Goal: Transaction & Acquisition: Purchase product/service

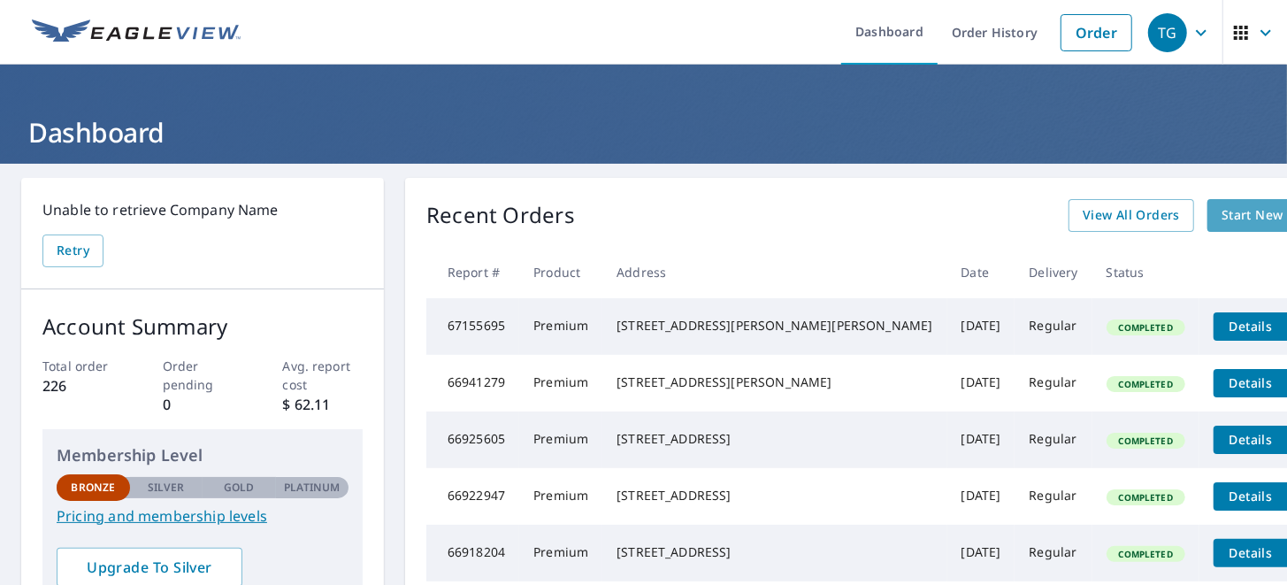
click at [1221, 215] on span "Start New Order" at bounding box center [1272, 215] width 103 height 22
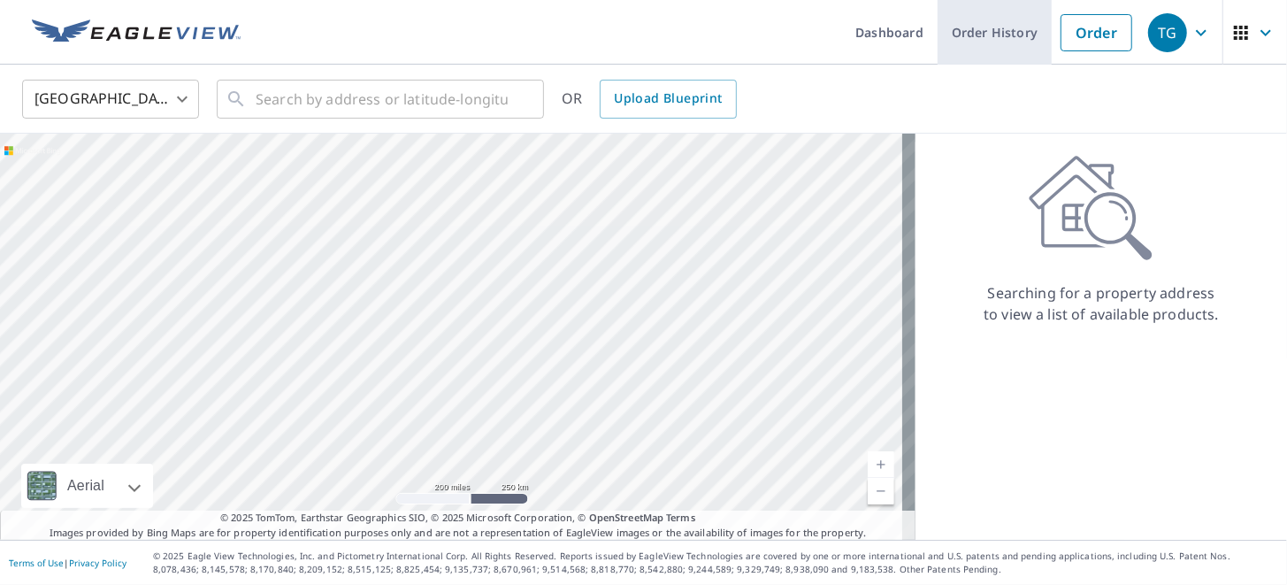
click at [954, 36] on link "Order History" at bounding box center [994, 32] width 114 height 65
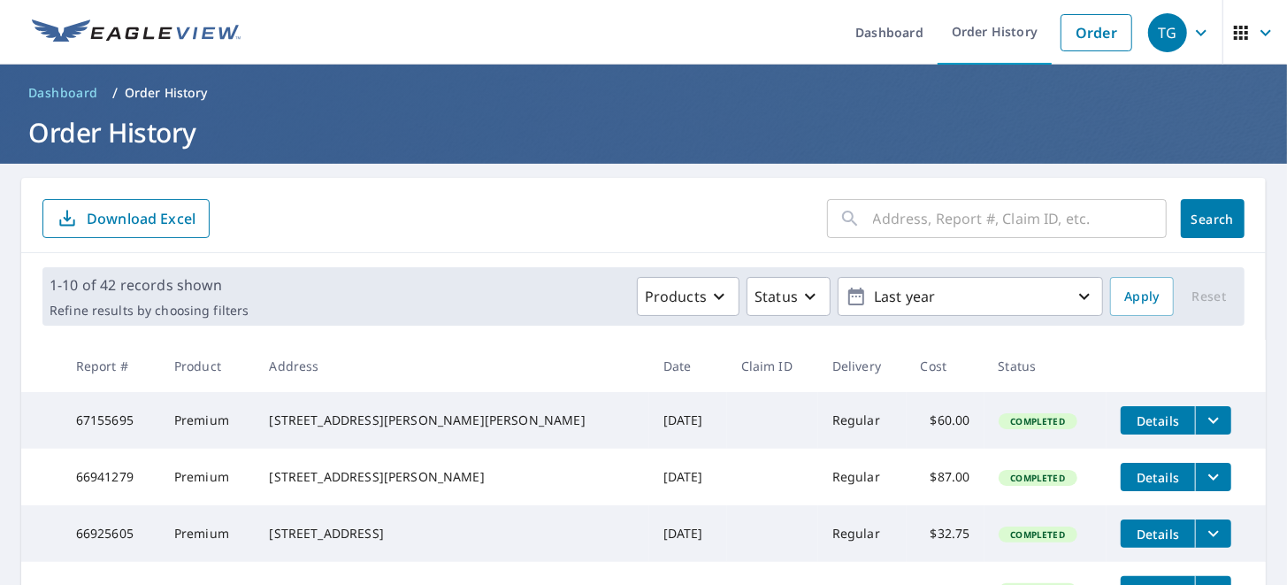
click at [860, 216] on div "​" at bounding box center [997, 218] width 340 height 39
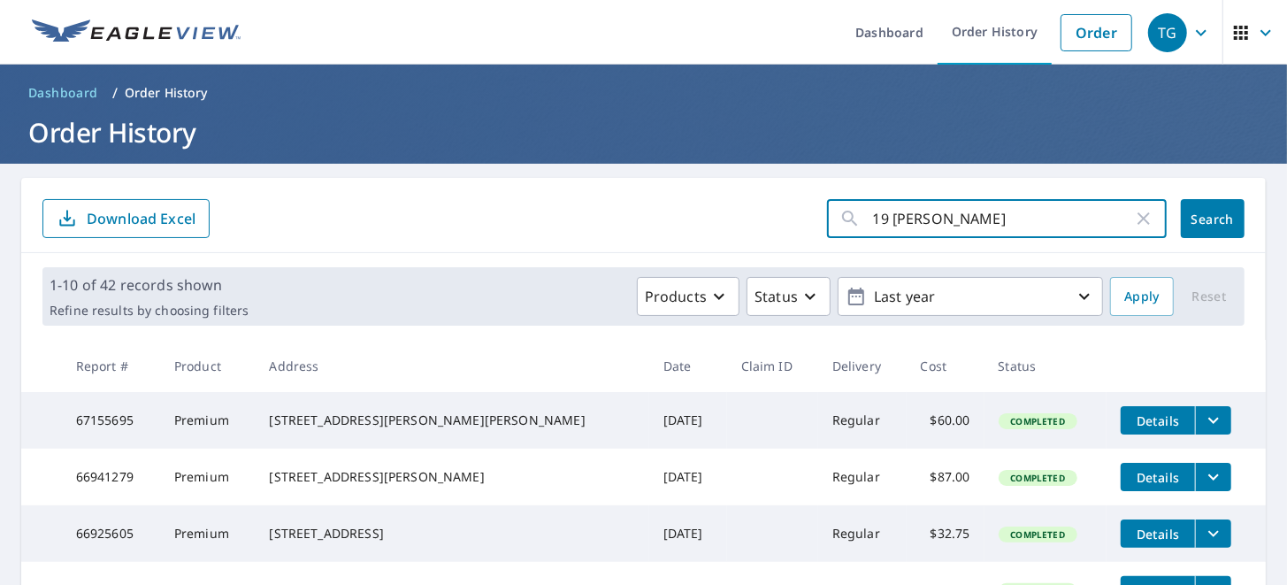
type input "19 [PERSON_NAME]"
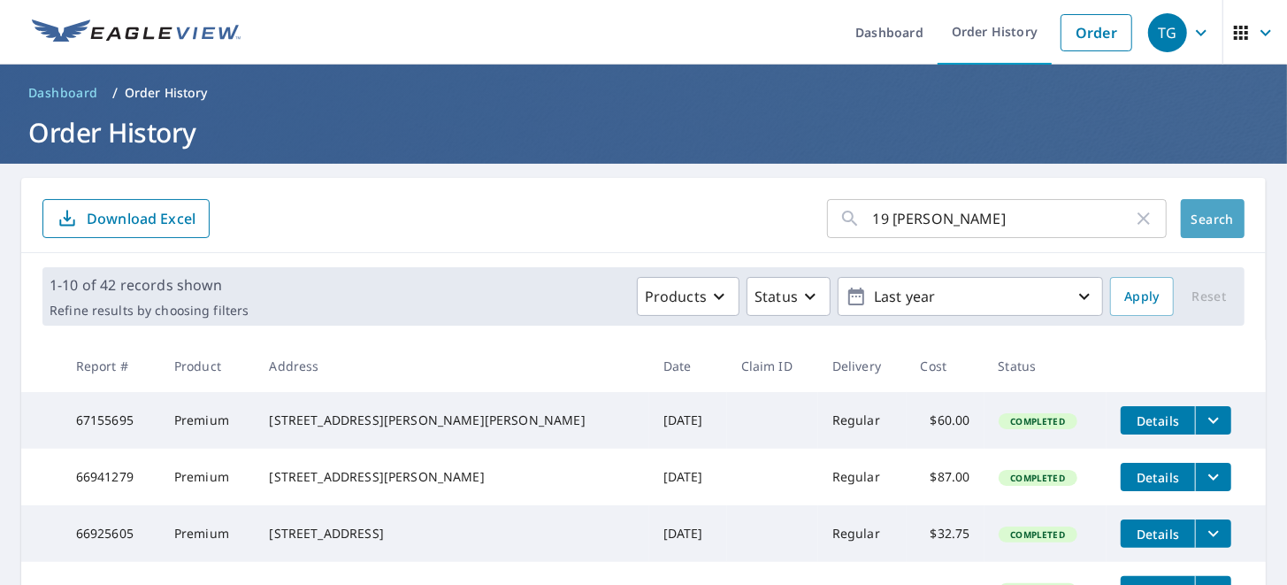
click at [1196, 213] on span "Search" at bounding box center [1212, 218] width 35 height 17
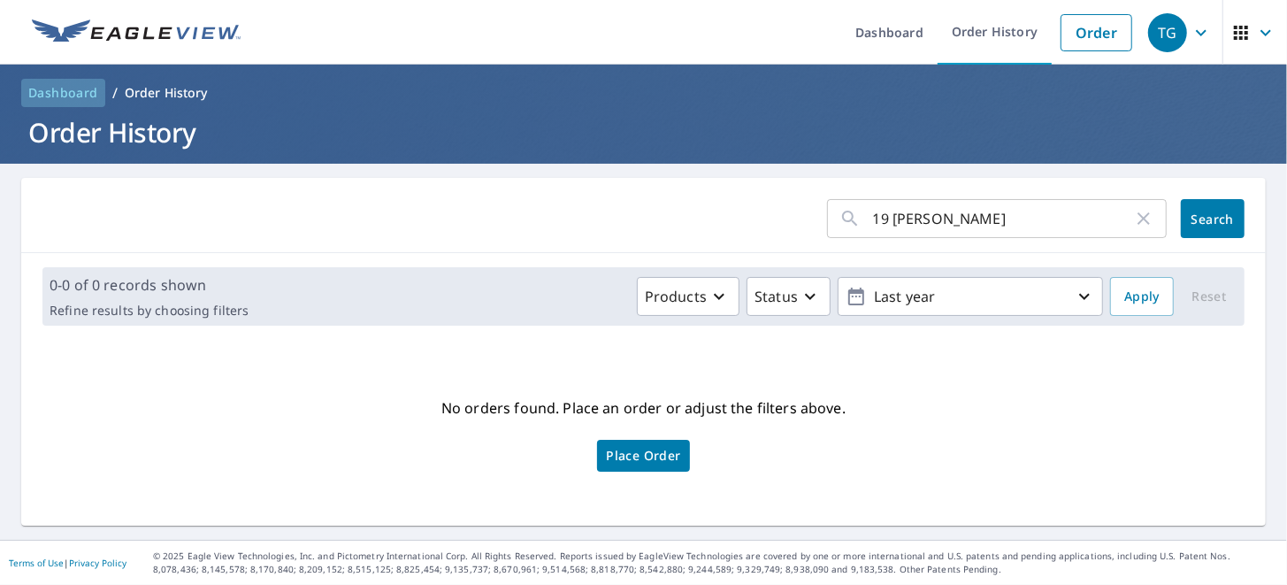
click at [84, 88] on span "Dashboard" at bounding box center [63, 93] width 70 height 18
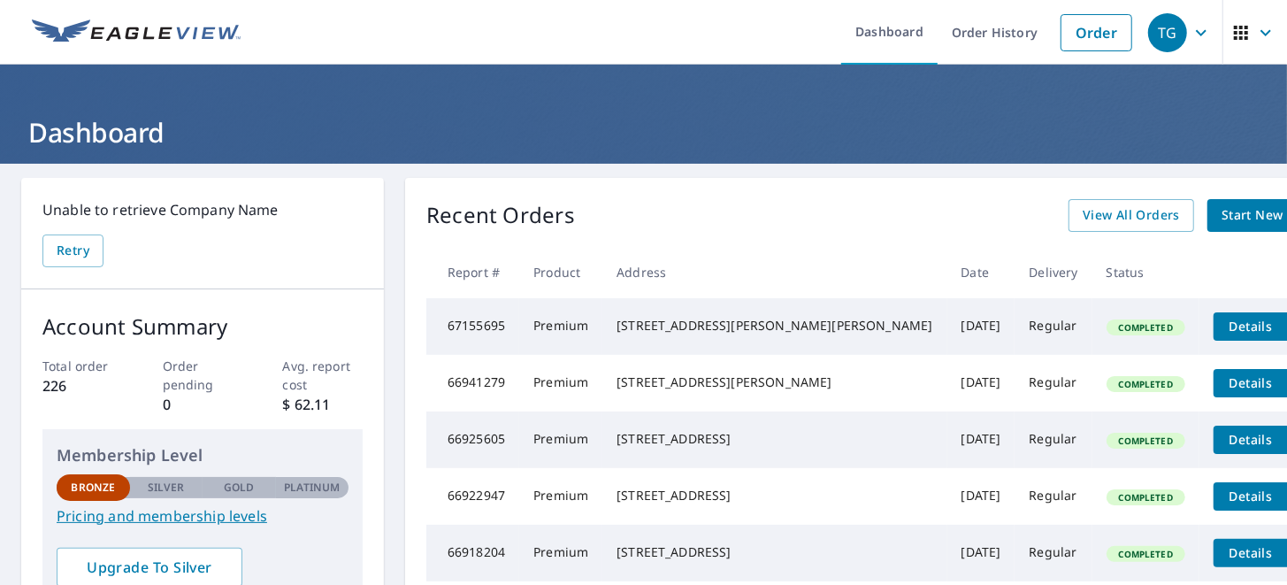
click at [1221, 213] on span "Start New Order" at bounding box center [1272, 215] width 103 height 22
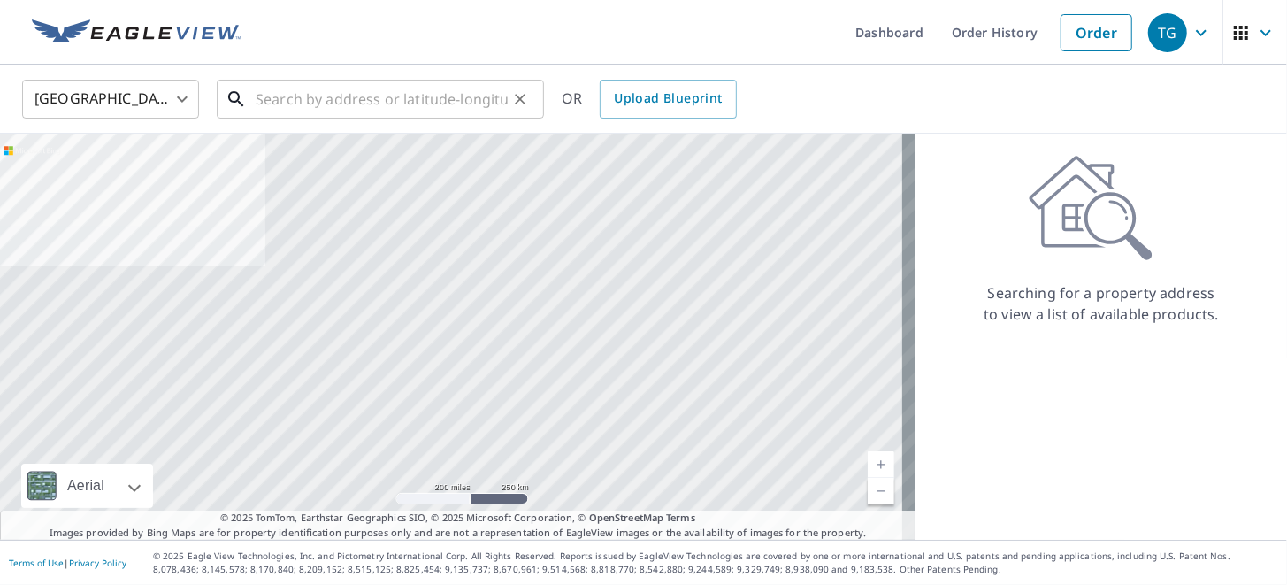
click at [350, 110] on input "text" at bounding box center [382, 99] width 252 height 50
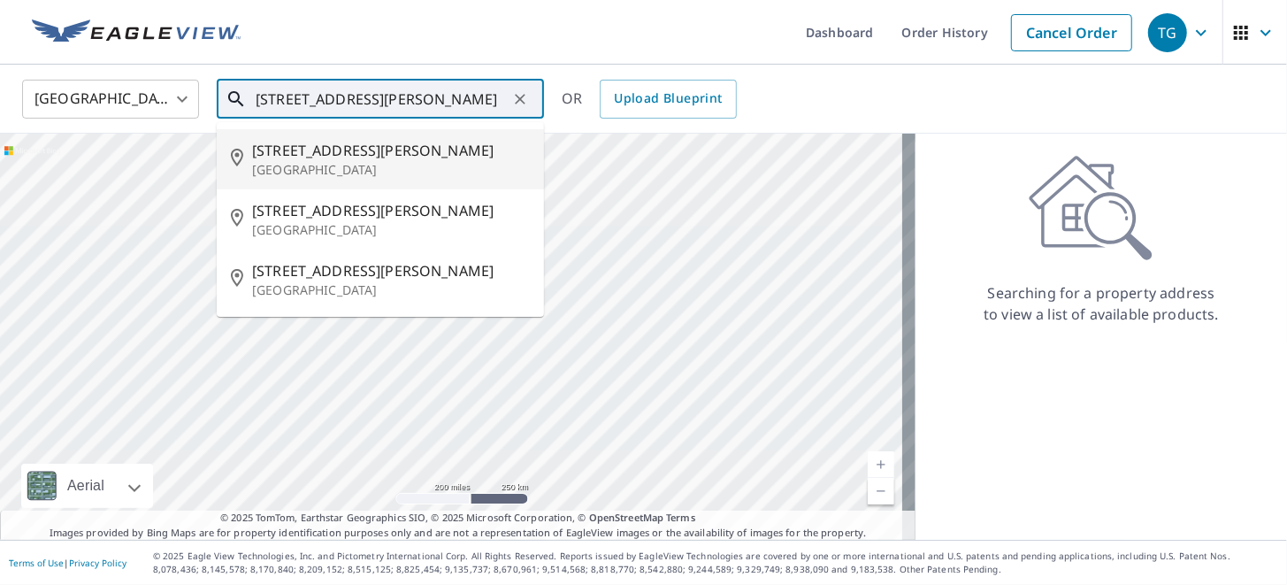
click at [342, 151] on span "[STREET_ADDRESS][PERSON_NAME]" at bounding box center [391, 150] width 278 height 21
type input "[STREET_ADDRESS][PERSON_NAME]"
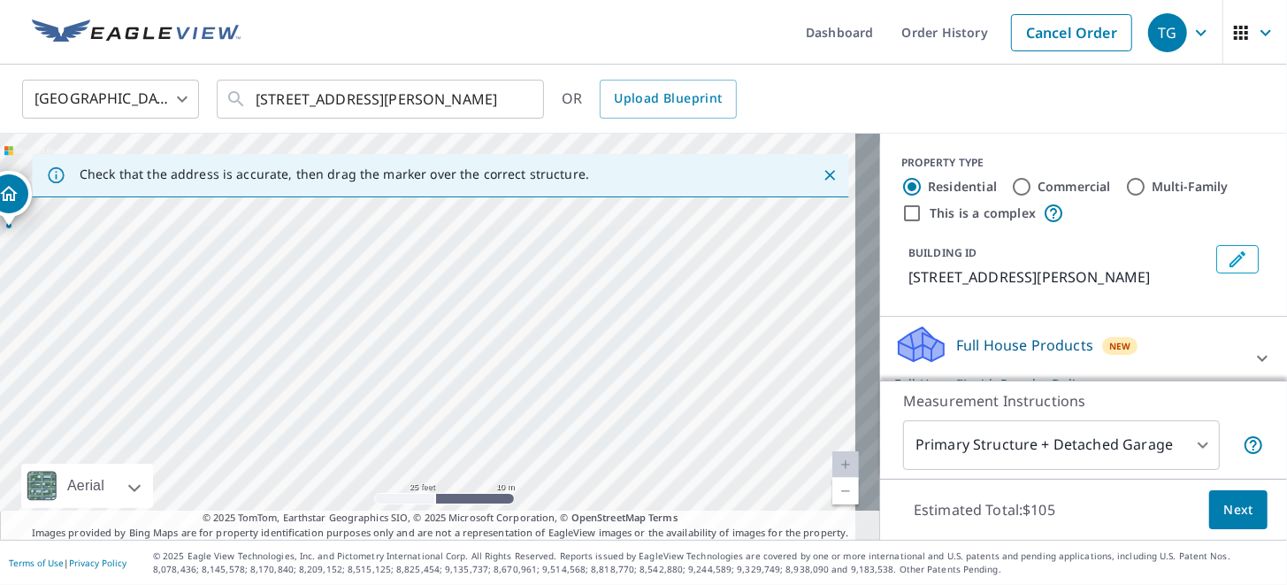
drag, startPoint x: 369, startPoint y: 348, endPoint x: 970, endPoint y: 316, distance: 602.3
click at [970, 316] on div "Check that the address is accurate, then drag the marker over the correct struc…" at bounding box center [643, 337] width 1287 height 406
drag, startPoint x: 663, startPoint y: 351, endPoint x: 856, endPoint y: 329, distance: 194.1
click at [856, 329] on div "Check that the address is accurate, then drag the marker over the correct struc…" at bounding box center [643, 337] width 1287 height 406
click at [585, 325] on div "[STREET_ADDRESS][PERSON_NAME]" at bounding box center [440, 337] width 880 height 406
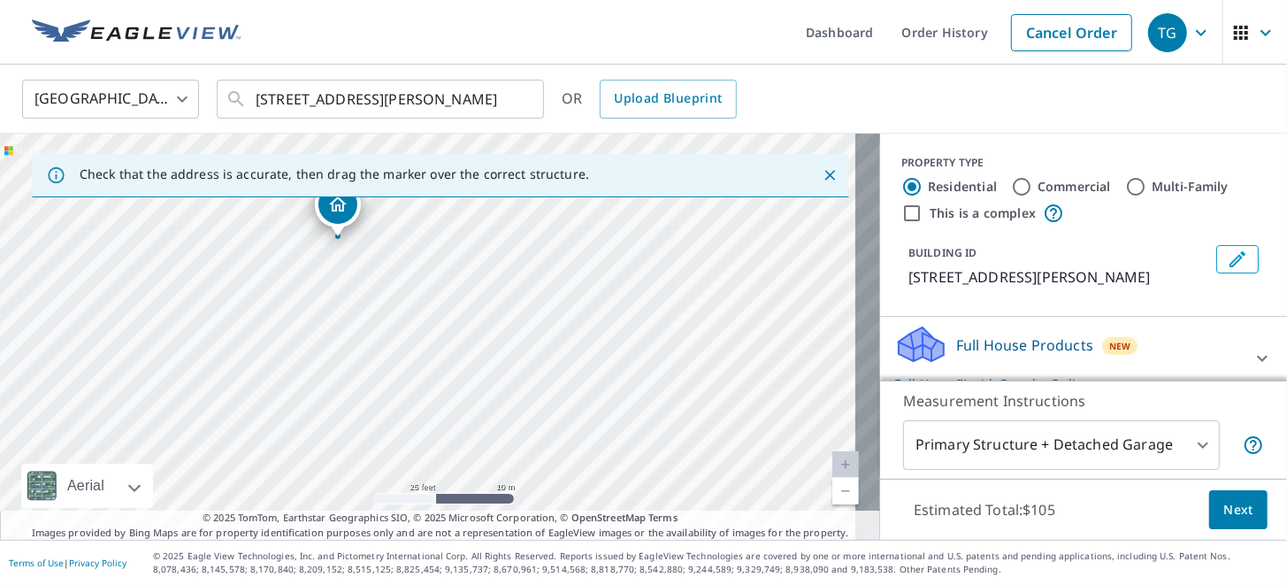
drag, startPoint x: 715, startPoint y: 381, endPoint x: 835, endPoint y: 374, distance: 119.6
click at [835, 374] on div "[STREET_ADDRESS][PERSON_NAME]" at bounding box center [440, 337] width 880 height 406
drag, startPoint x: 448, startPoint y: 367, endPoint x: 709, endPoint y: 400, distance: 262.9
click at [709, 400] on div "[STREET_ADDRESS][PERSON_NAME]" at bounding box center [440, 337] width 880 height 406
drag, startPoint x: 663, startPoint y: 318, endPoint x: 595, endPoint y: 426, distance: 127.6
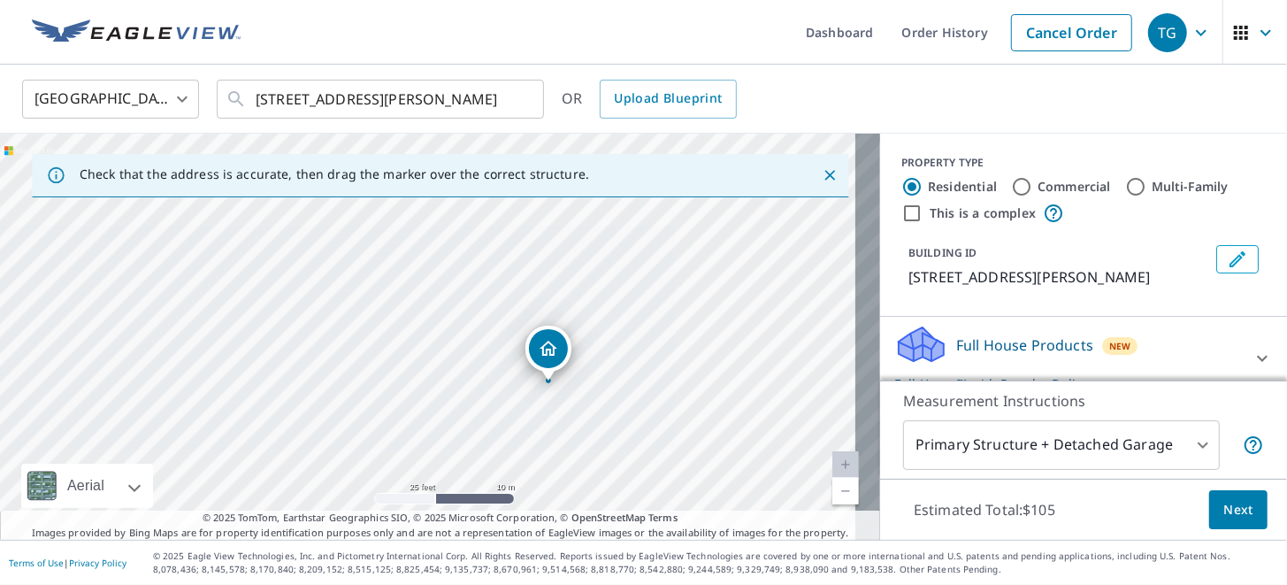
click at [595, 426] on div "[STREET_ADDRESS][PERSON_NAME]" at bounding box center [440, 337] width 880 height 406
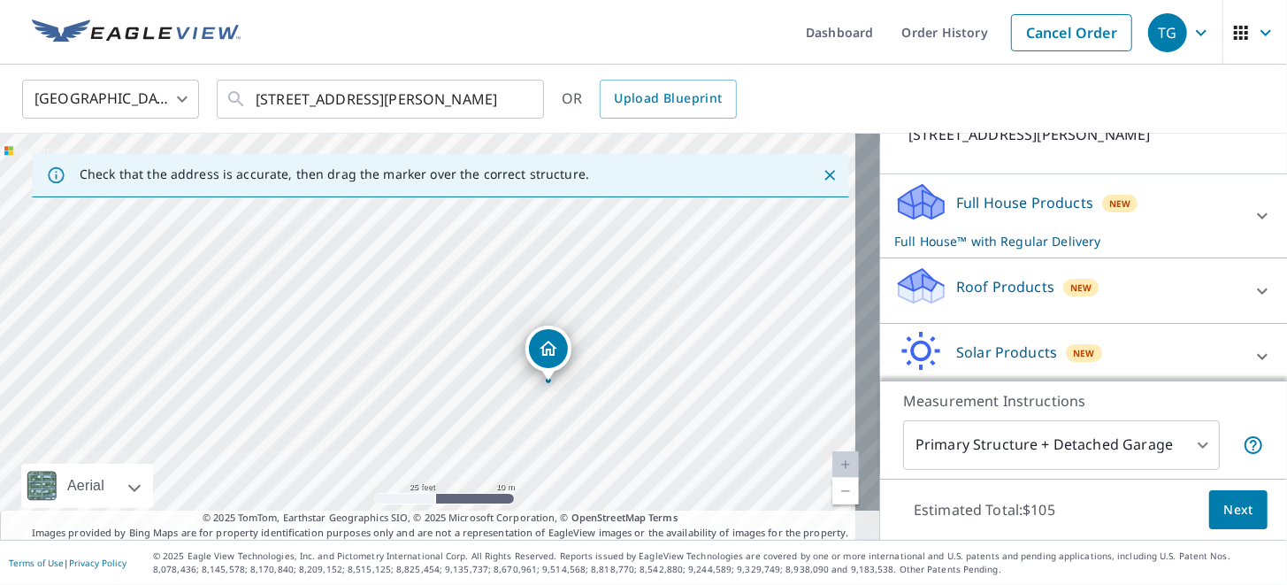
scroll to position [176, 0]
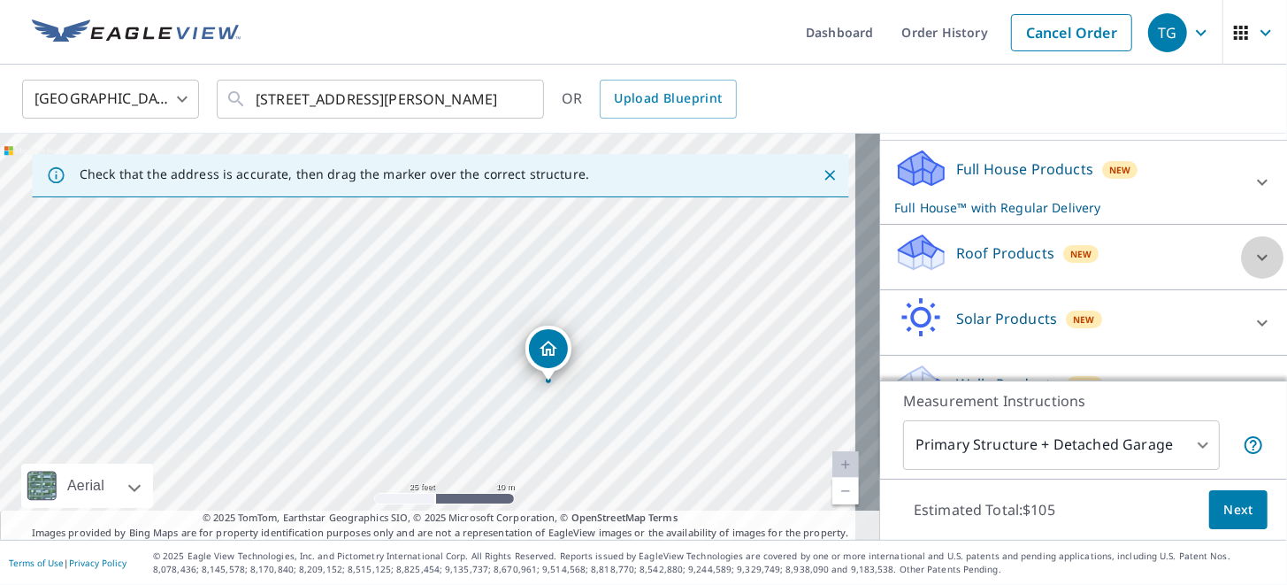
click at [1257, 260] on icon at bounding box center [1262, 257] width 11 height 6
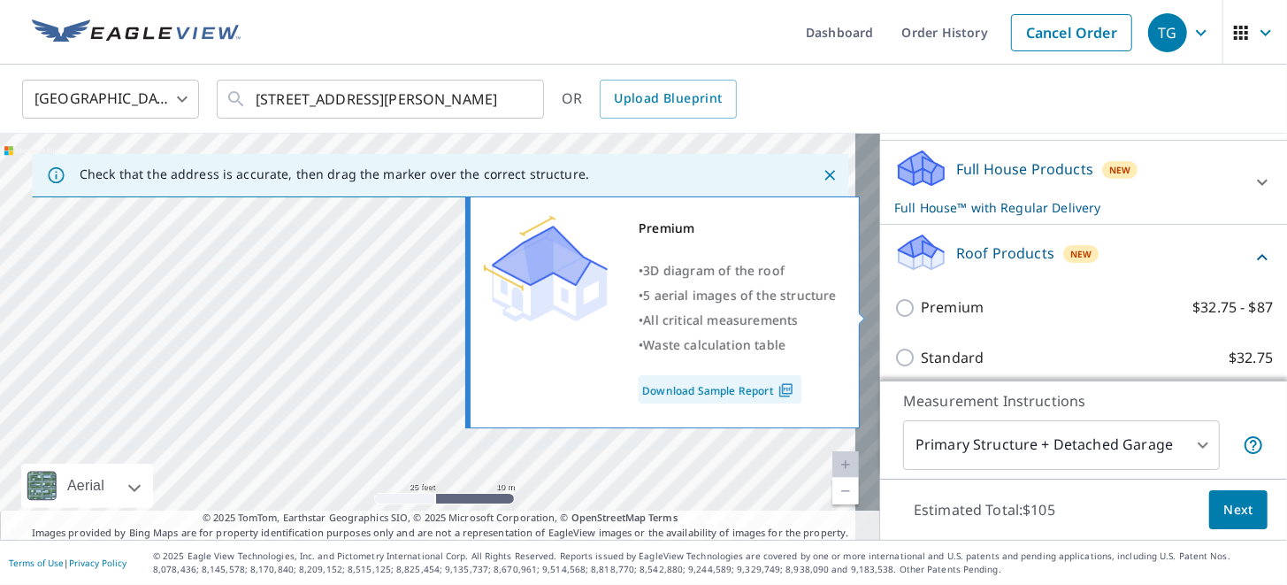
click at [894, 307] on input "Premium $32.75 - $87" at bounding box center [907, 307] width 27 height 21
checkbox input "true"
checkbox input "false"
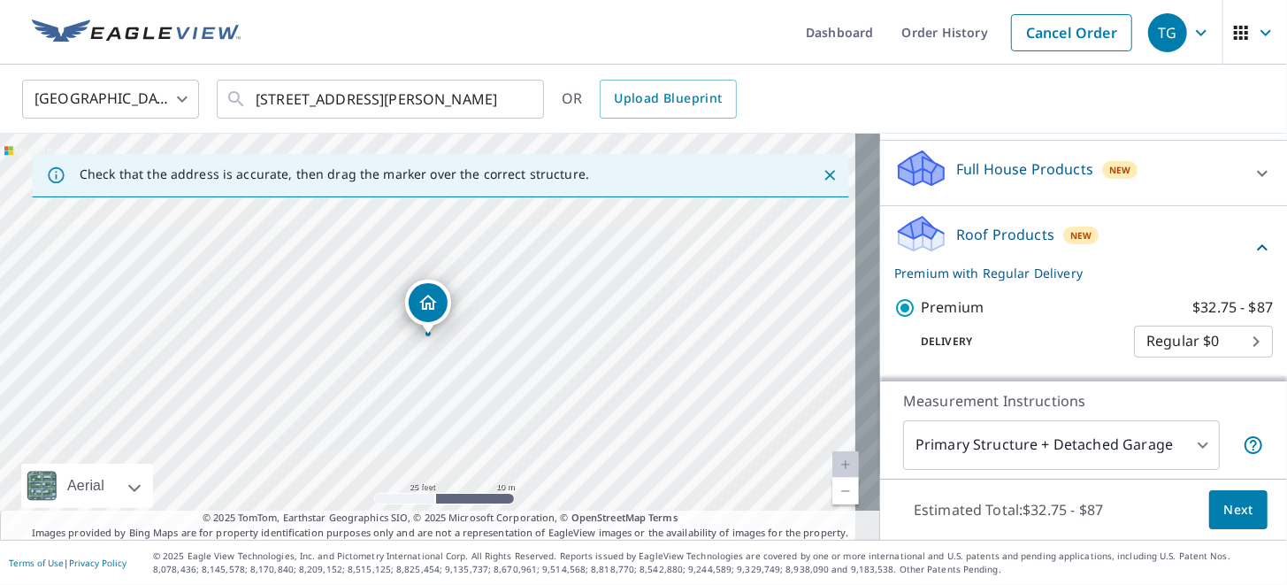
scroll to position [353, 0]
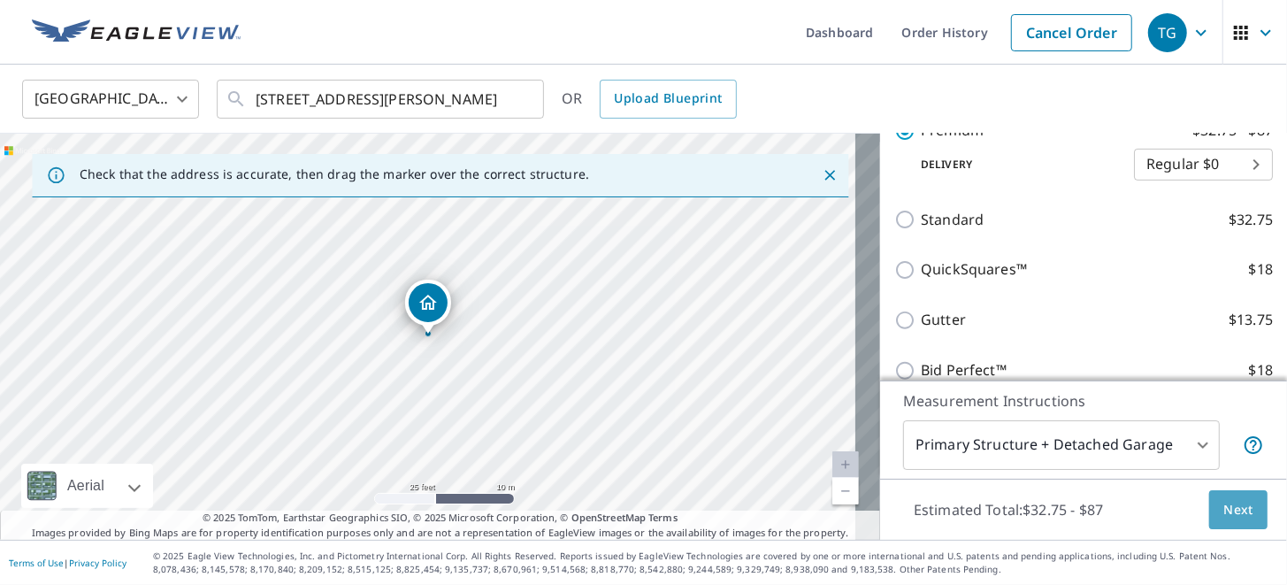
click at [1223, 503] on span "Next" at bounding box center [1238, 510] width 30 height 22
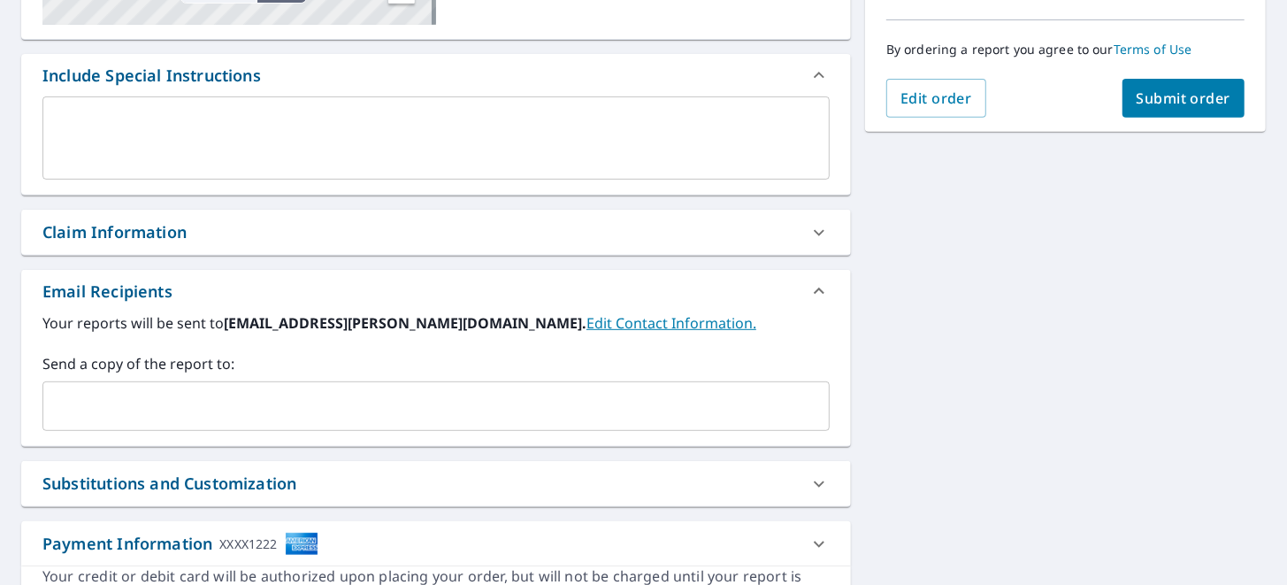
scroll to position [441, 0]
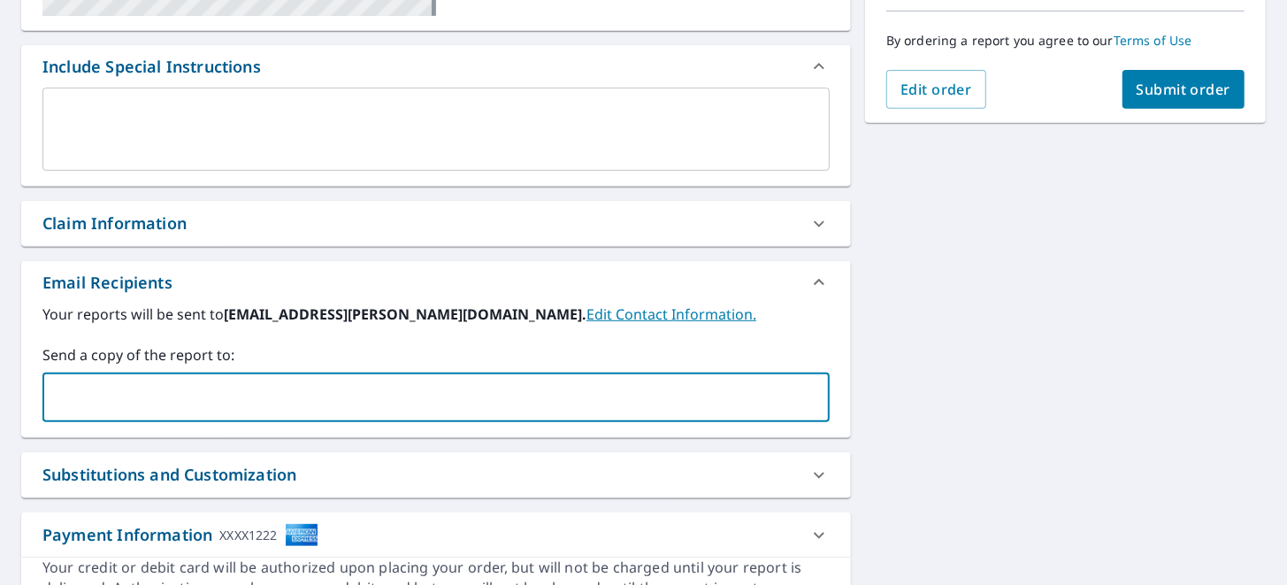
click at [201, 395] on input "text" at bounding box center [422, 397] width 745 height 34
type input "[EMAIL_ADDRESS][DOMAIN_NAME]"
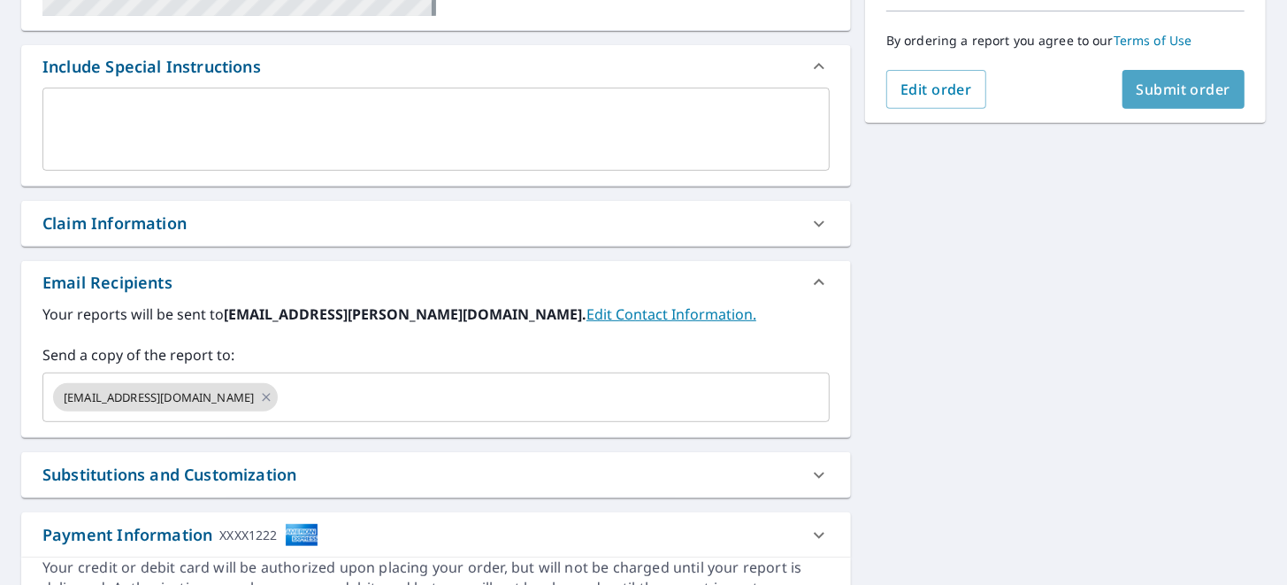
click at [1194, 80] on span "Submit order" at bounding box center [1183, 89] width 95 height 19
checkbox input "true"
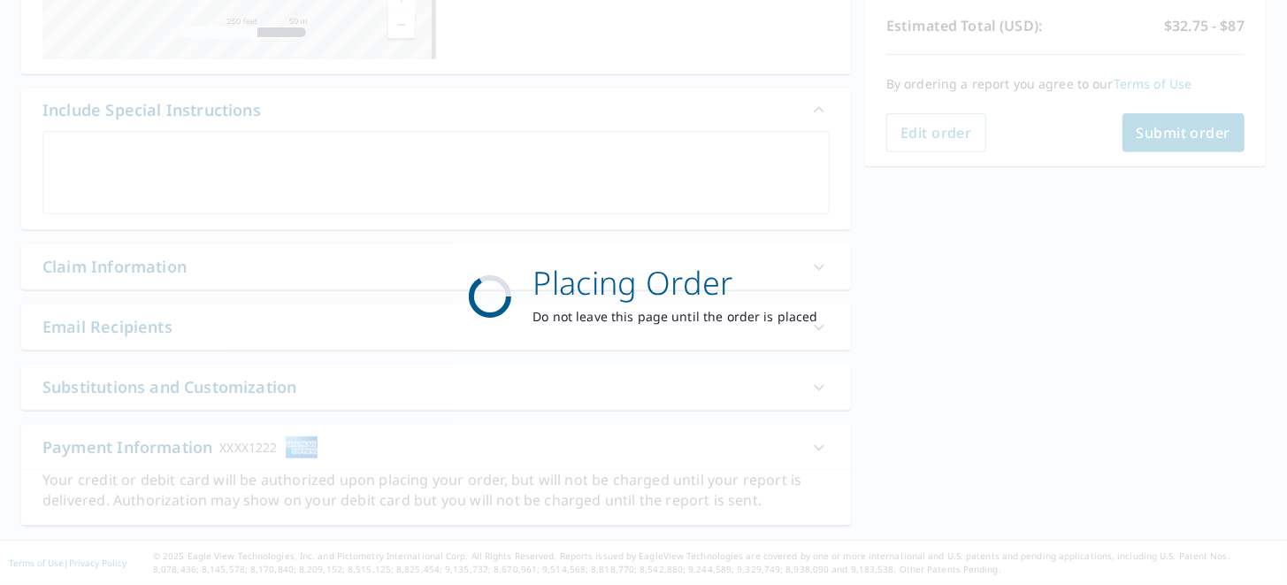
scroll to position [432, 0]
